Goal: Task Accomplishment & Management: Use online tool/utility

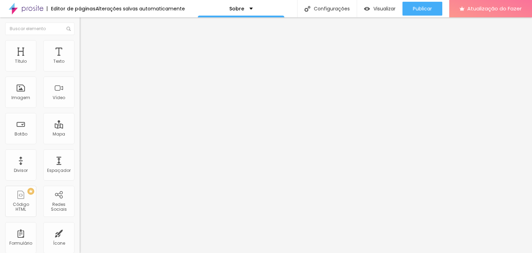
click at [80, 140] on div "Facebook" at bounding box center [120, 142] width 80 height 4
click at [80, 236] on input "[URL][DOMAIN_NAME]" at bounding box center [121, 239] width 83 height 7
click at [80, 65] on font "Título 2" at bounding box center [91, 61] width 23 height 9
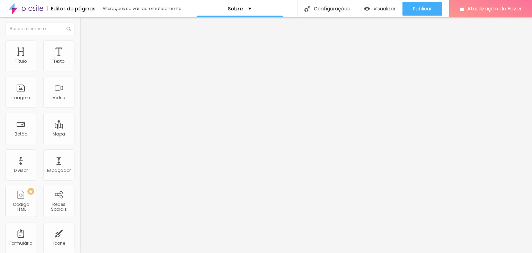
click at [80, 72] on font "Título 3" at bounding box center [90, 68] width 20 height 8
click at [80, 77] on font "Título 4" at bounding box center [89, 73] width 19 height 7
drag, startPoint x: 40, startPoint y: 113, endPoint x: 40, endPoint y: 117, distance: 3.8
click at [80, 81] on div "Título 5 H5" at bounding box center [120, 79] width 80 height 4
click at [80, 70] on div "Título 3 H3" at bounding box center [120, 67] width 80 height 6
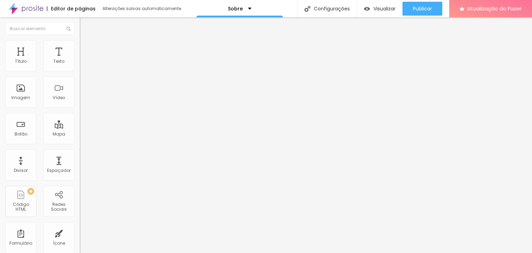
click at [80, 77] on span "Título 4" at bounding box center [89, 74] width 19 height 6
click at [80, 86] on span "Título 6" at bounding box center [86, 83] width 13 height 6
click at [80, 65] on font "Título 2" at bounding box center [91, 61] width 23 height 9
click at [80, 99] on div at bounding box center [120, 97] width 80 height 6
click at [80, 41] on img at bounding box center [83, 43] width 6 height 6
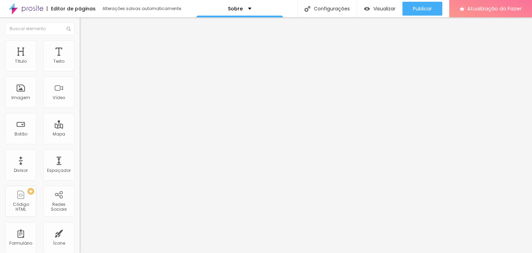
click at [86, 49] on font "Avançado" at bounding box center [97, 52] width 23 height 6
drag, startPoint x: 18, startPoint y: 36, endPoint x: 17, endPoint y: 41, distance: 4.6
click at [80, 37] on li "Conteúdo" at bounding box center [120, 36] width 80 height 7
click at [26, 59] on font "Título" at bounding box center [21, 61] width 12 height 6
click at [14, 57] on div "Título" at bounding box center [20, 55] width 31 height 31
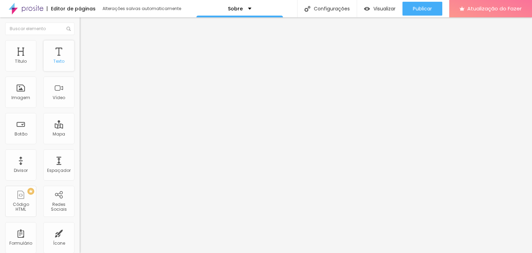
click at [47, 61] on div "Texto" at bounding box center [58, 55] width 31 height 31
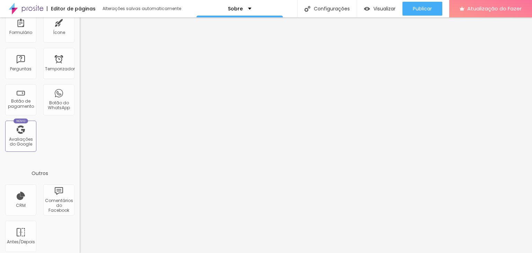
scroll to position [214, 0]
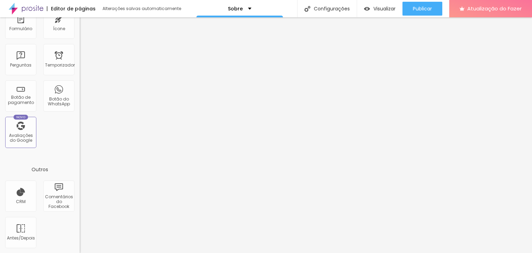
click at [55, 159] on div "Título Texto Imagem Vídeo Botão Mapa Divisor Espaçador PREMIUM Código HTML Rede…" at bounding box center [40, 39] width 80 height 427
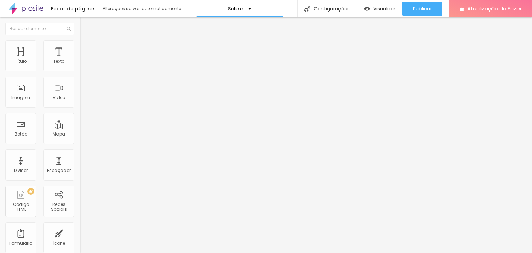
click at [86, 49] on font "Avançado" at bounding box center [97, 52] width 23 height 6
click at [86, 41] on font "Conteúdo" at bounding box center [96, 38] width 21 height 6
drag, startPoint x: 18, startPoint y: 66, endPoint x: 18, endPoint y: 69, distance: 3.5
click at [80, 59] on font "Alinhamento" at bounding box center [93, 56] width 27 height 6
click at [80, 63] on font "Encaixotado" at bounding box center [93, 60] width 27 height 6
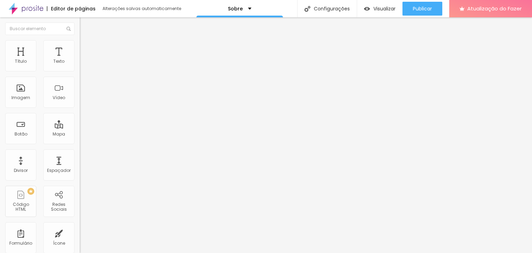
click at [80, 63] on font "Encaixotado" at bounding box center [93, 60] width 27 height 6
click at [86, 48] on font "Estilo" at bounding box center [91, 45] width 11 height 6
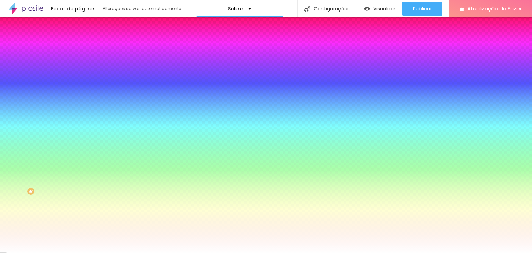
click at [86, 49] on font "Avançado" at bounding box center [97, 52] width 23 height 6
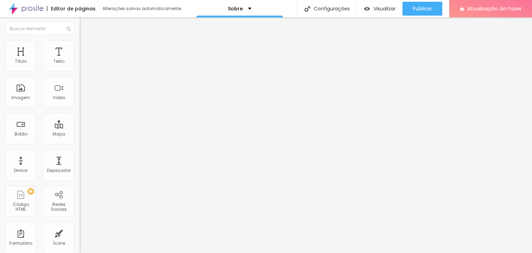
click at [80, 40] on li "Conteúdo" at bounding box center [120, 36] width 80 height 7
click at [85, 26] on img "button" at bounding box center [88, 26] width 6 height 6
